Goal: Task Accomplishment & Management: Manage account settings

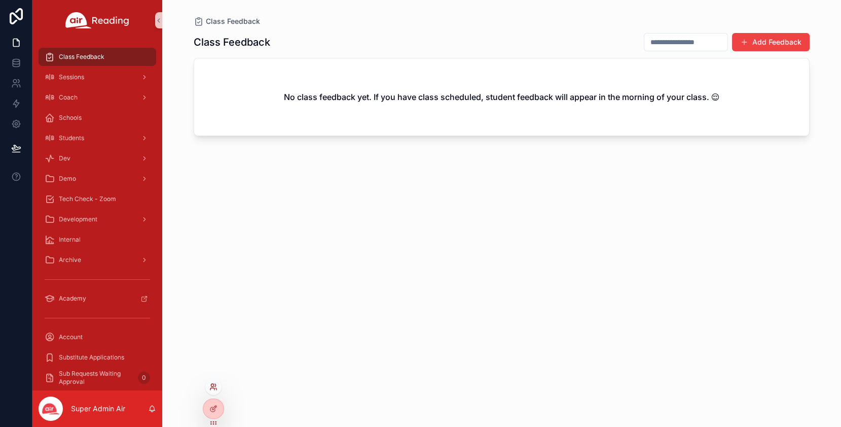
click at [214, 386] on icon at bounding box center [213, 386] width 8 height 8
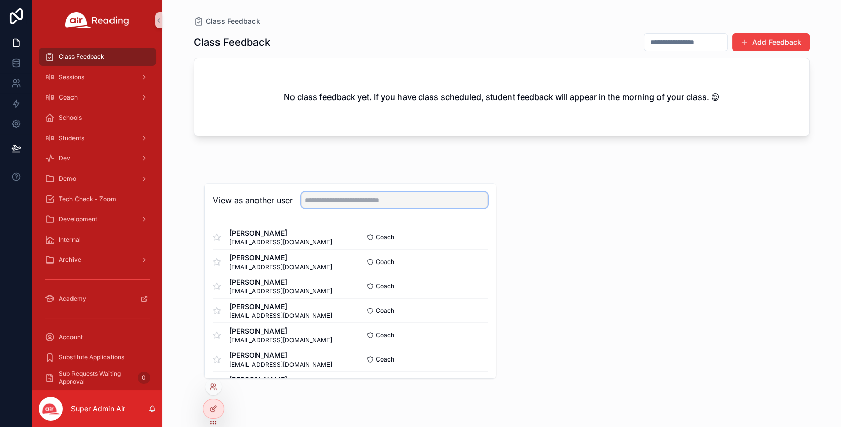
click at [337, 202] on input "text" at bounding box center [394, 200] width 187 height 16
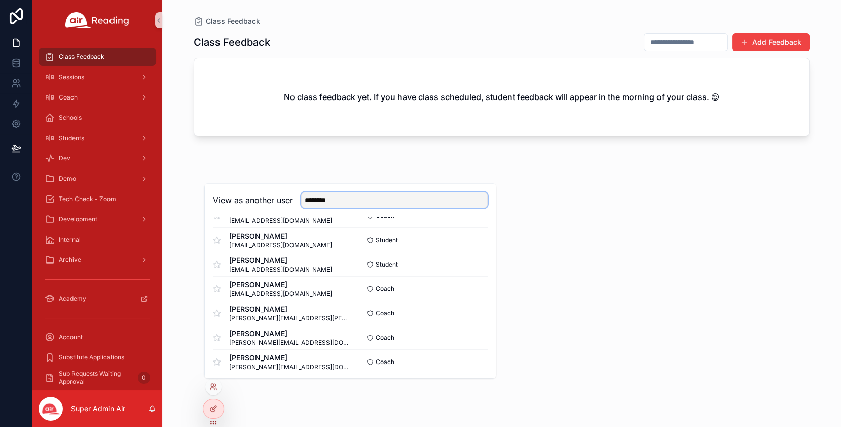
scroll to position [463, 0]
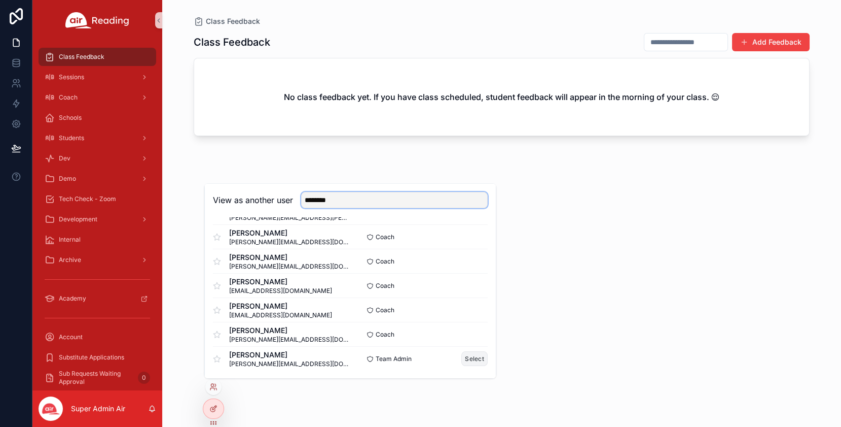
type input "********"
click at [477, 360] on button "Select" at bounding box center [475, 358] width 26 height 15
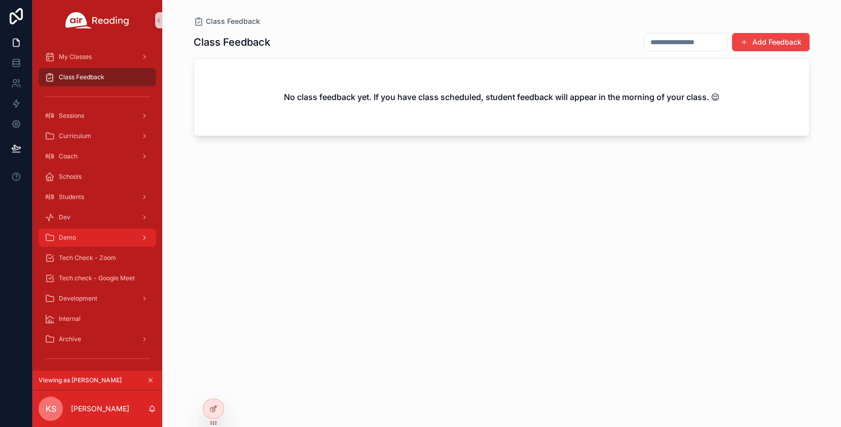
click at [147, 237] on icon "scrollable content" at bounding box center [144, 237] width 7 height 7
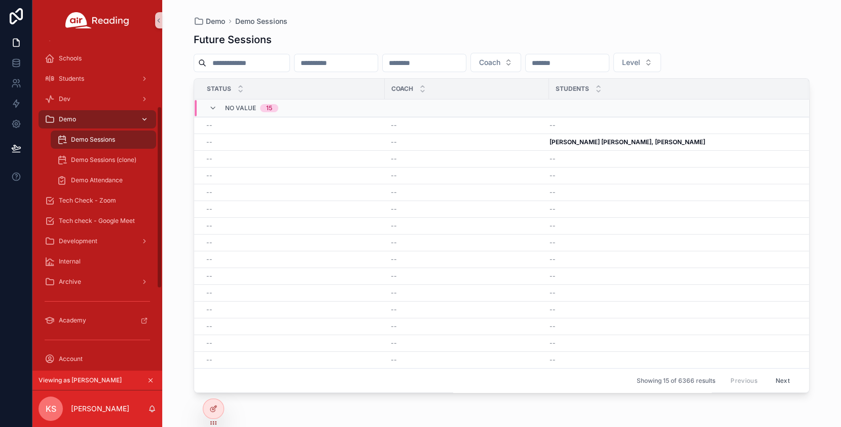
scroll to position [118, 0]
click at [105, 180] on span "Demo Attendance" at bounding box center [97, 181] width 52 height 8
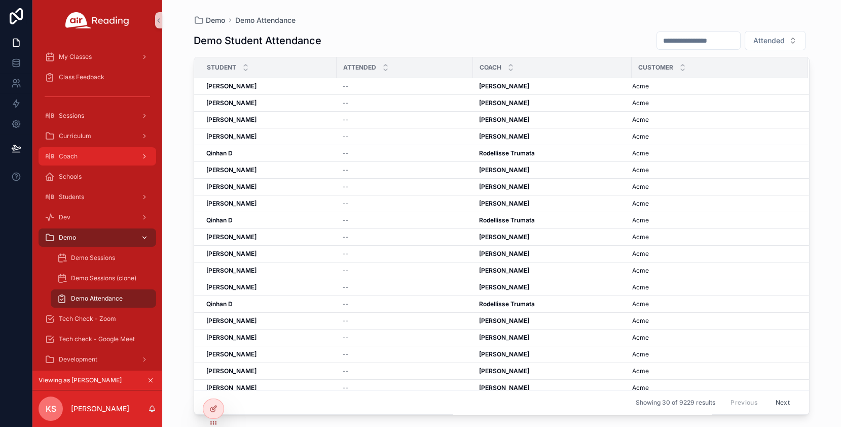
click at [145, 155] on icon "scrollable content" at bounding box center [144, 156] width 7 height 7
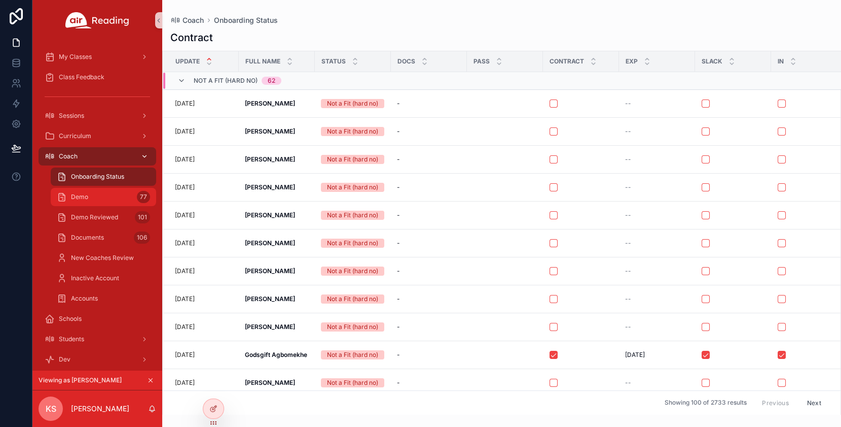
click at [88, 196] on div "Demo 77" at bounding box center [103, 197] width 93 height 16
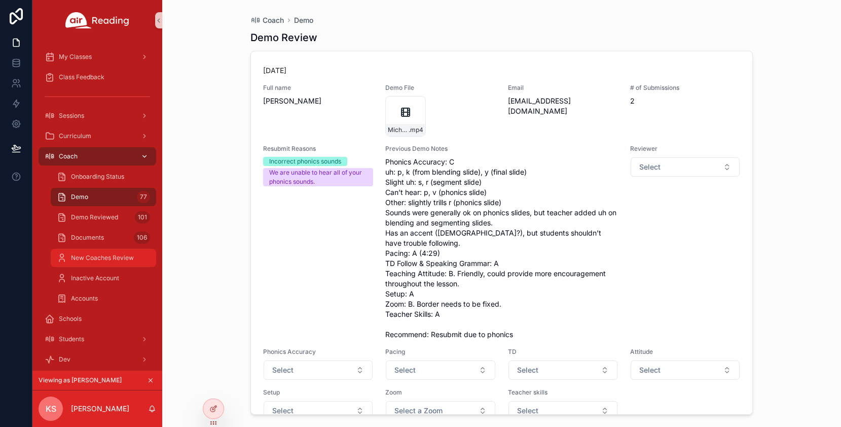
click at [94, 260] on span "New Coaches Review" at bounding box center [102, 258] width 63 height 8
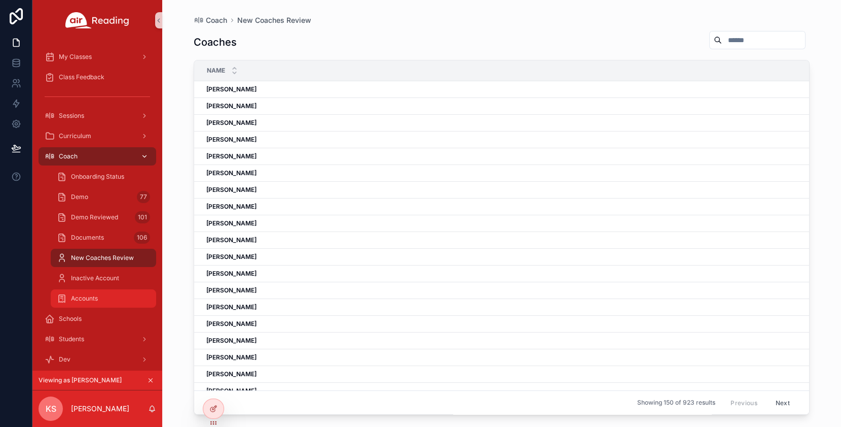
click at [94, 297] on span "Accounts" at bounding box center [84, 298] width 27 height 8
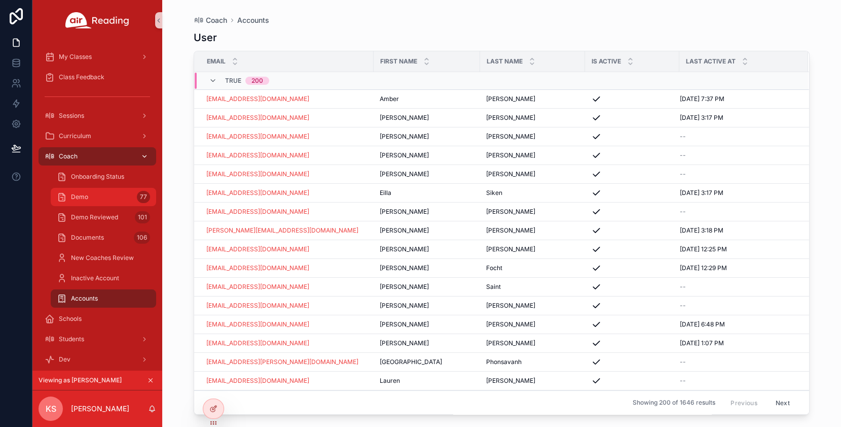
click at [92, 201] on div "Demo 77" at bounding box center [103, 197] width 93 height 16
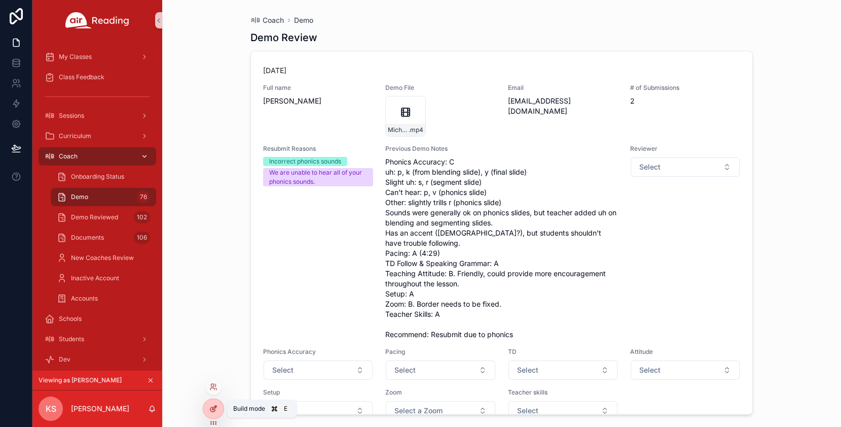
click at [215, 411] on icon at bounding box center [213, 408] width 8 height 8
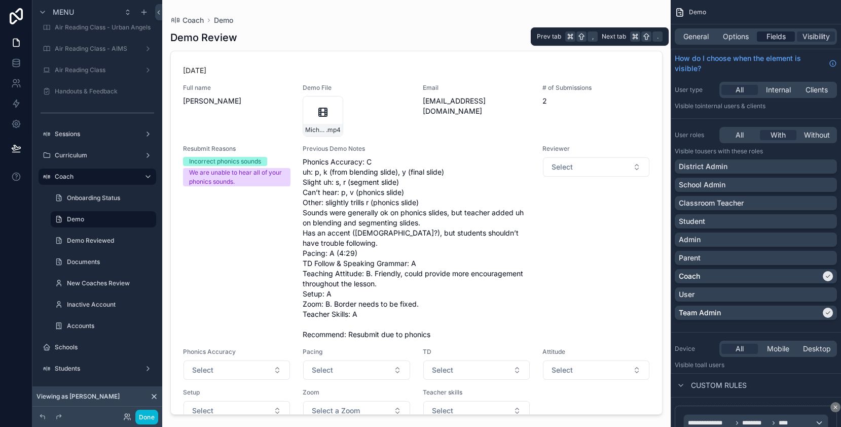
click at [782, 40] on span "Fields" at bounding box center [776, 36] width 19 height 10
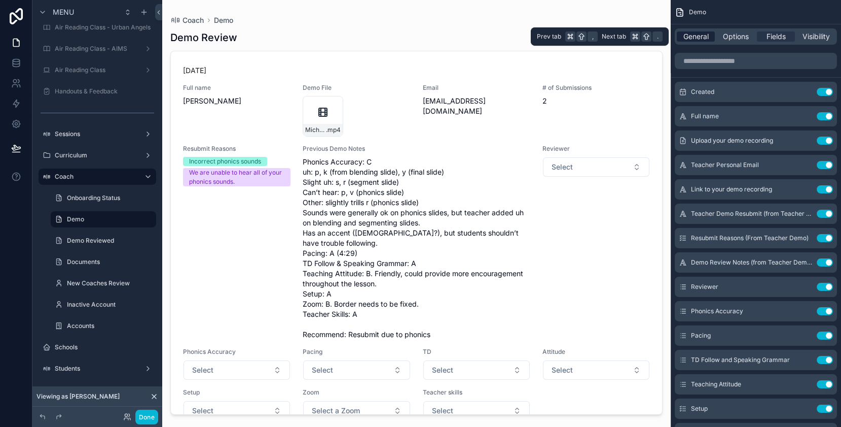
click at [696, 38] on span "General" at bounding box center [696, 36] width 25 height 10
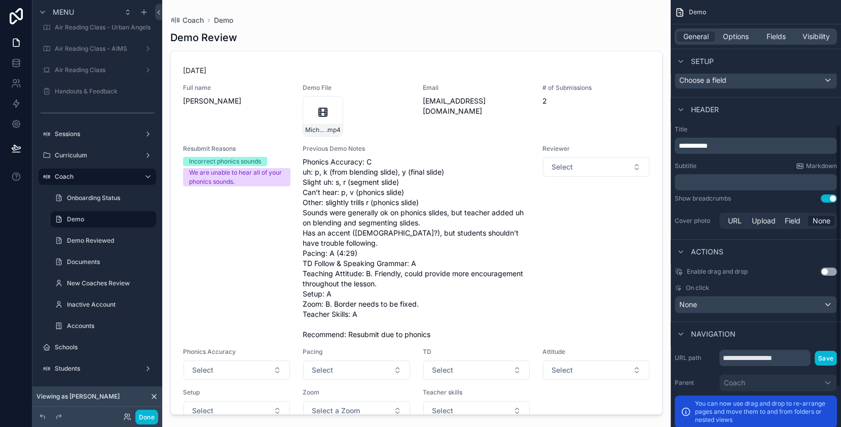
scroll to position [267, 0]
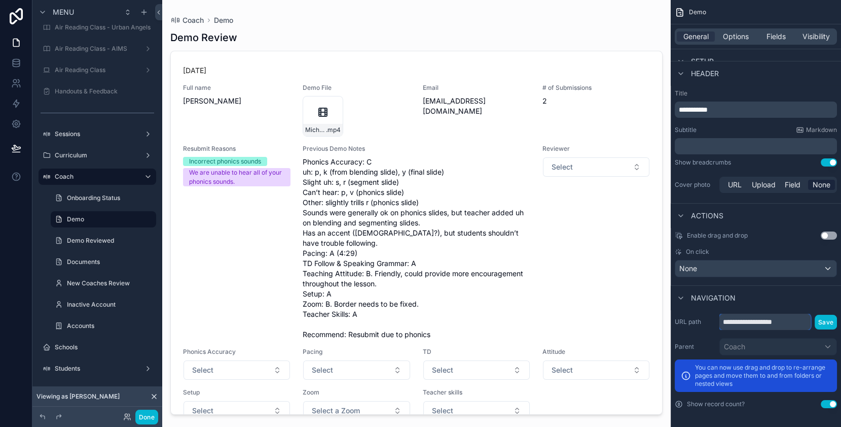
click at [759, 321] on input "**********" at bounding box center [765, 321] width 91 height 16
